Goal: Task Accomplishment & Management: Complete application form

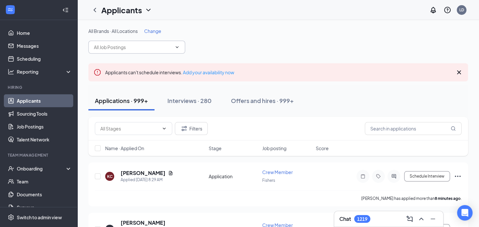
click at [104, 48] on input "text" at bounding box center [133, 47] width 78 height 7
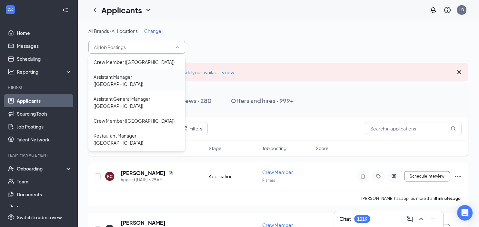
click at [120, 78] on div "Assistant Manager ([GEOGRAPHIC_DATA])" at bounding box center [137, 80] width 86 height 14
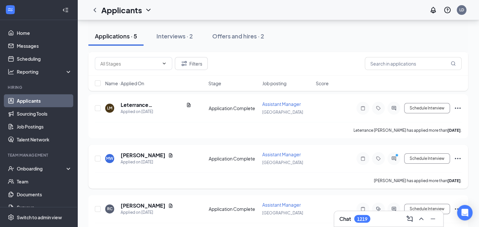
scroll to position [198, 0]
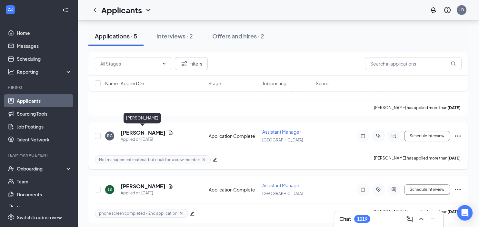
click at [134, 130] on h5 "[PERSON_NAME]" at bounding box center [143, 132] width 45 height 7
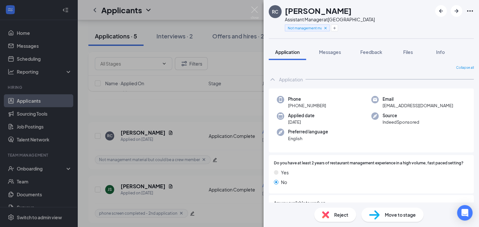
click at [335, 217] on span "Reject" at bounding box center [341, 214] width 14 height 7
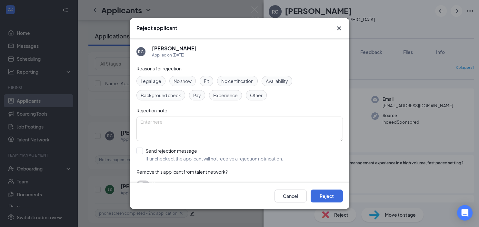
scroll to position [11, 0]
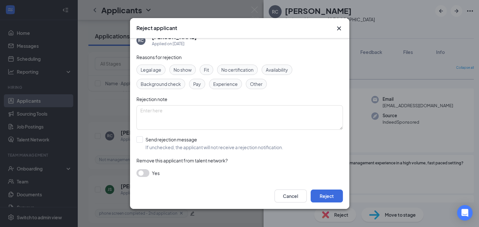
click at [140, 172] on button "button" at bounding box center [142, 173] width 13 height 8
click at [327, 197] on button "Reject" at bounding box center [327, 195] width 32 height 13
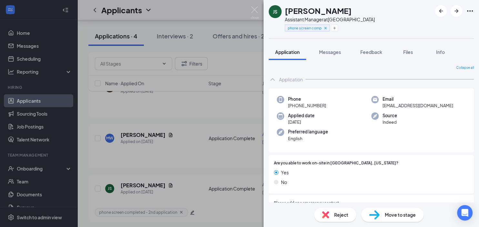
scroll to position [98, 0]
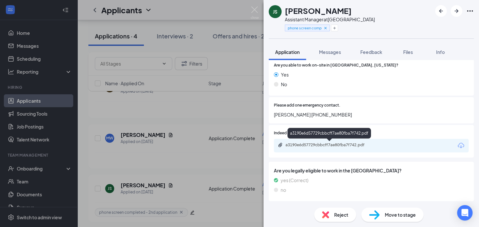
click at [303, 145] on div "a3190e6d57729cbbcff7ae80fba7f742.pdf" at bounding box center [330, 144] width 90 height 5
click at [341, 215] on span "Reject" at bounding box center [341, 214] width 14 height 7
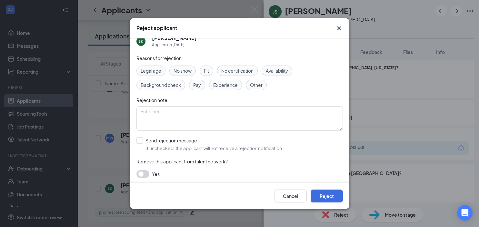
scroll to position [11, 0]
click at [143, 172] on button "button" at bounding box center [142, 173] width 13 height 8
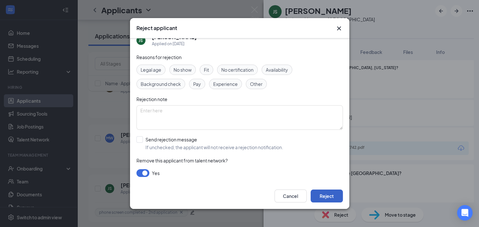
click at [334, 196] on button "Reject" at bounding box center [327, 195] width 32 height 13
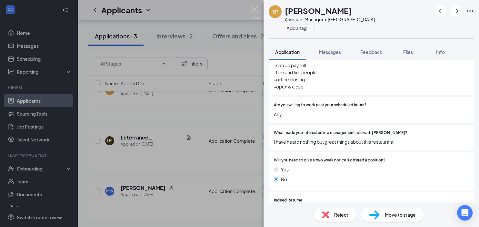
scroll to position [238, 0]
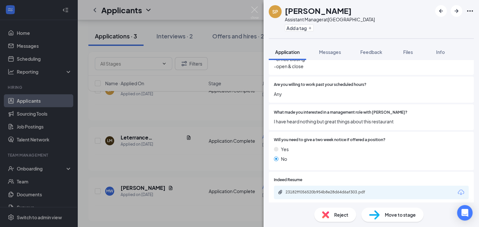
click at [338, 217] on span "Reject" at bounding box center [341, 214] width 14 height 7
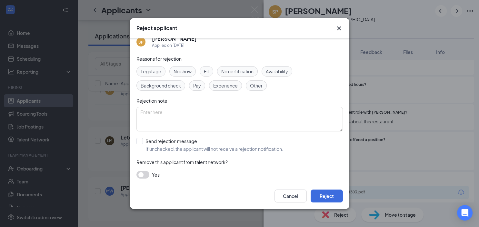
scroll to position [11, 0]
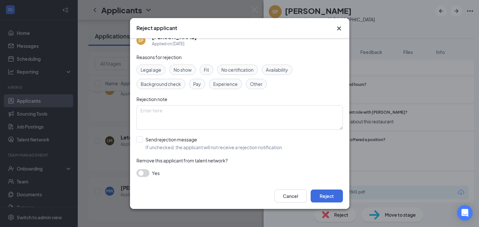
drag, startPoint x: 141, startPoint y: 173, endPoint x: 147, endPoint y: 175, distance: 6.0
click at [141, 174] on button "button" at bounding box center [142, 173] width 13 height 8
click at [328, 195] on button "Reject" at bounding box center [327, 195] width 32 height 13
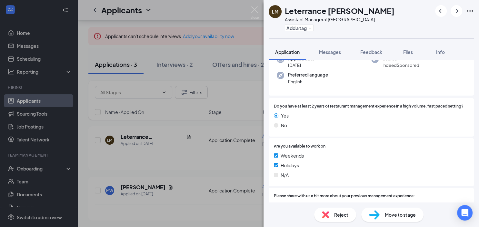
scroll to position [136, 0]
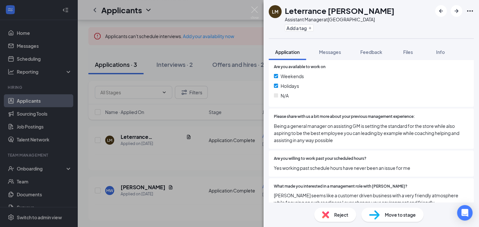
click at [338, 215] on span "Reject" at bounding box center [341, 214] width 14 height 7
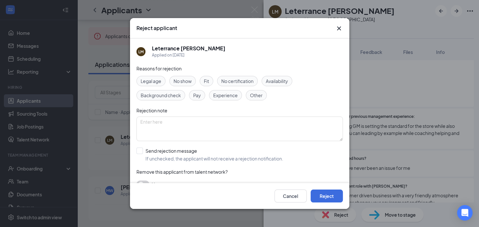
scroll to position [11, 0]
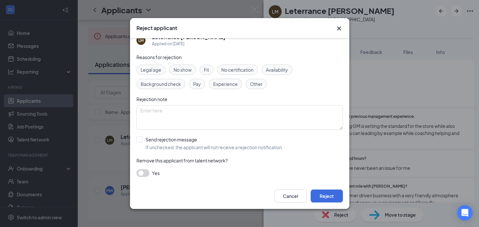
click at [143, 174] on button "button" at bounding box center [142, 173] width 13 height 8
click at [328, 197] on button "Reject" at bounding box center [327, 195] width 32 height 13
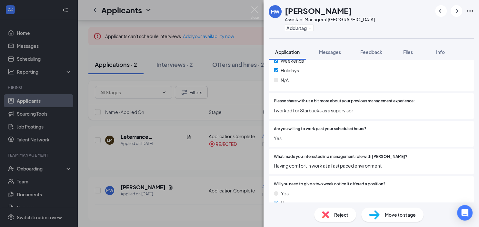
scroll to position [238, 0]
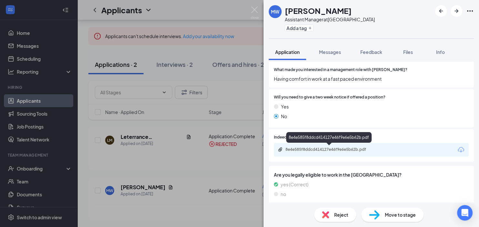
click at [317, 150] on div "8e4e585f8ddcd414127e46f9e6e5b62b.pdf" at bounding box center [330, 149] width 90 height 5
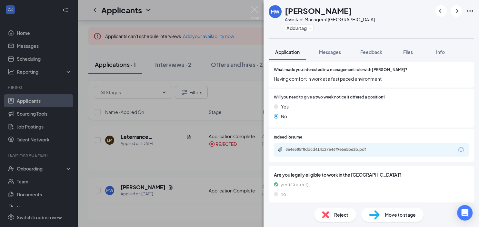
click at [343, 217] on span "Reject" at bounding box center [341, 214] width 14 height 7
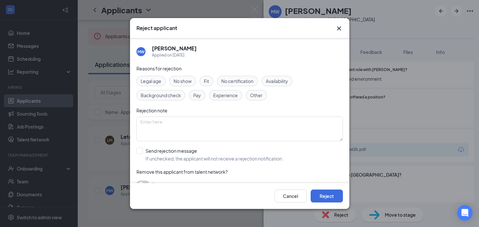
scroll to position [11, 0]
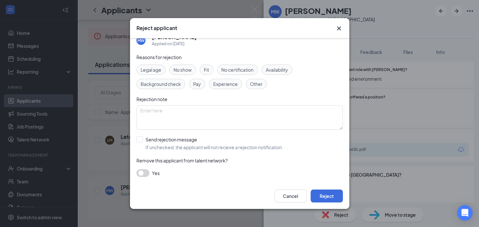
click at [142, 173] on button "button" at bounding box center [142, 173] width 13 height 8
click at [333, 195] on button "Reject" at bounding box center [327, 195] width 32 height 13
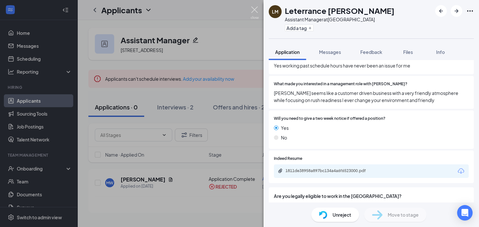
click at [253, 8] on img at bounding box center [255, 12] width 8 height 13
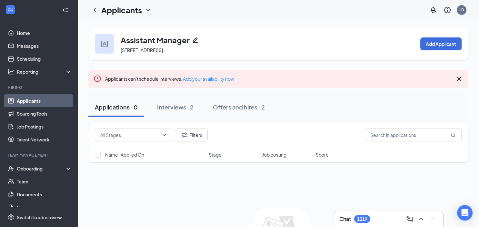
click at [39, 100] on link "Applicants" at bounding box center [44, 100] width 55 height 13
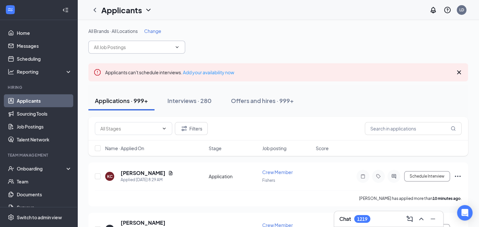
click at [126, 45] on input "text" at bounding box center [133, 47] width 78 height 7
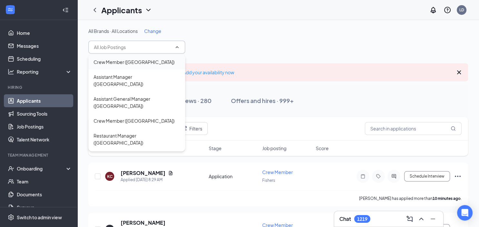
click at [122, 61] on div "Crew Member ([GEOGRAPHIC_DATA])" at bounding box center [134, 61] width 81 height 7
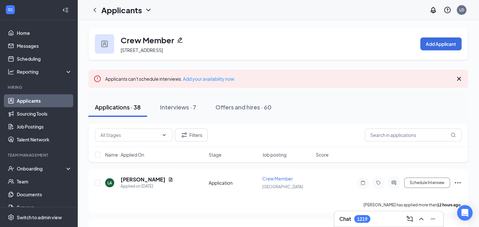
click at [28, 99] on link "Applicants" at bounding box center [44, 100] width 55 height 13
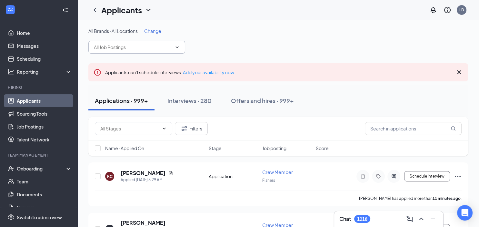
click at [105, 46] on input "text" at bounding box center [133, 47] width 78 height 7
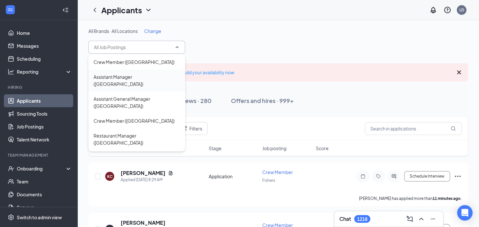
click at [122, 75] on div "Assistant Manager ([GEOGRAPHIC_DATA])" at bounding box center [137, 80] width 86 height 14
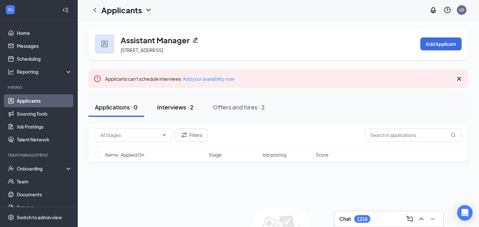
click at [182, 108] on div "Interviews · 2" at bounding box center [175, 107] width 36 height 8
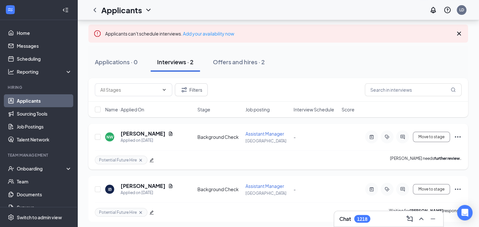
scroll to position [47, 0]
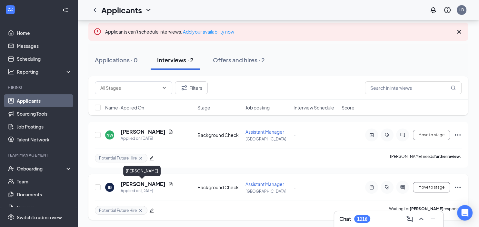
click at [131, 184] on h5 "[PERSON_NAME]" at bounding box center [143, 183] width 45 height 7
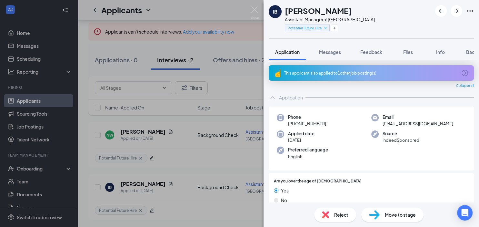
click at [333, 213] on div "Reject" at bounding box center [335, 214] width 42 height 14
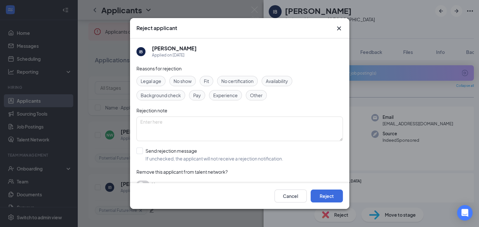
scroll to position [11, 0]
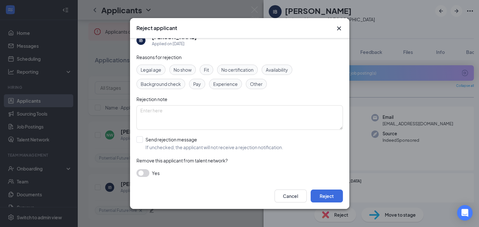
click at [141, 172] on button "button" at bounding box center [142, 173] width 13 height 8
click at [333, 195] on button "Reject" at bounding box center [327, 195] width 32 height 13
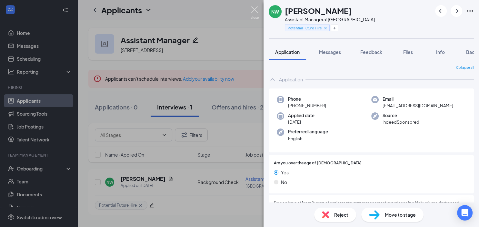
click at [253, 8] on img at bounding box center [255, 12] width 8 height 13
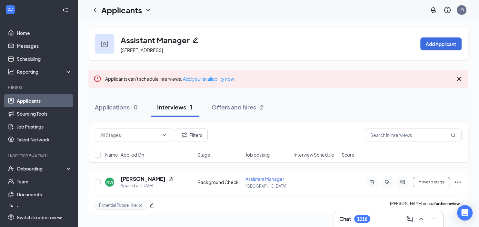
click at [18, 101] on link "Applicants" at bounding box center [44, 100] width 55 height 13
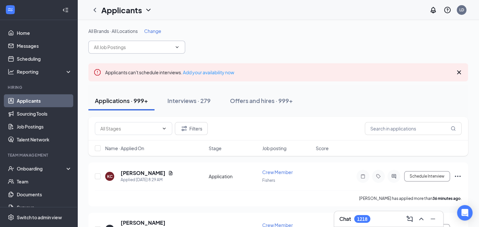
click at [124, 45] on input "text" at bounding box center [133, 47] width 78 height 7
type input "f"
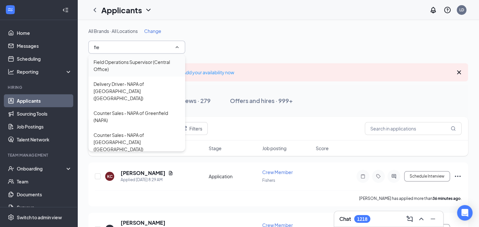
type input "fie"
click at [108, 62] on div "Field Operations Supervisor (Central Office)" at bounding box center [137, 65] width 86 height 14
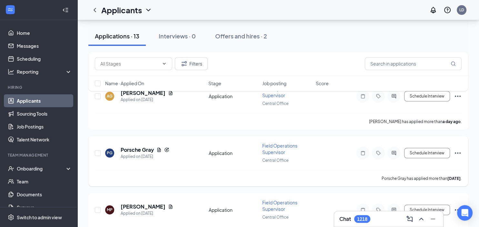
scroll to position [102, 0]
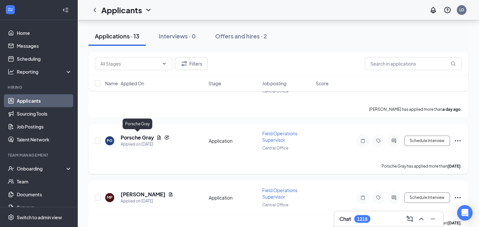
click at [145, 134] on h5 "Porsche Gray" at bounding box center [137, 137] width 33 height 7
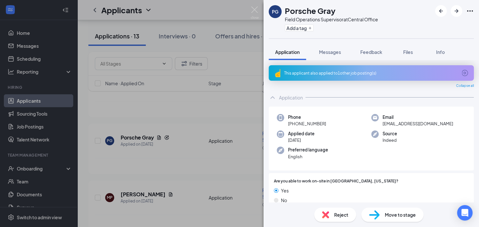
click at [462, 71] on icon "ArrowCircle" at bounding box center [464, 73] width 6 height 6
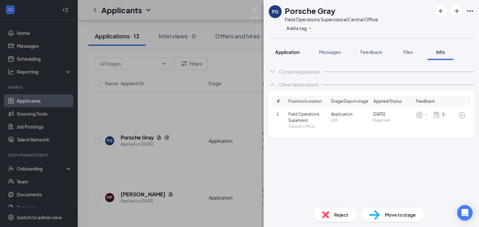
click at [285, 51] on span "Application" at bounding box center [287, 52] width 25 height 6
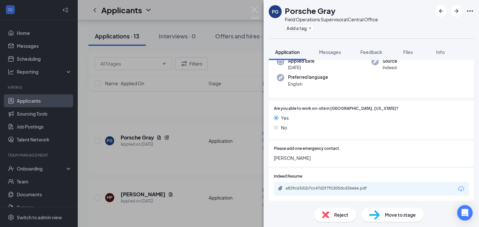
scroll to position [102, 0]
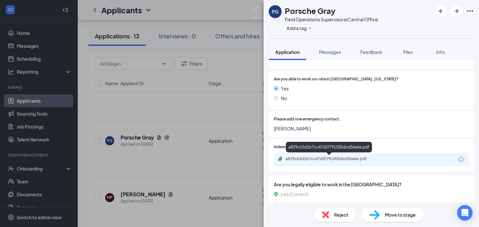
click at [306, 160] on div "a829c63d1b7cc47d2f791505dcd36e6e.pdf" at bounding box center [330, 158] width 90 height 5
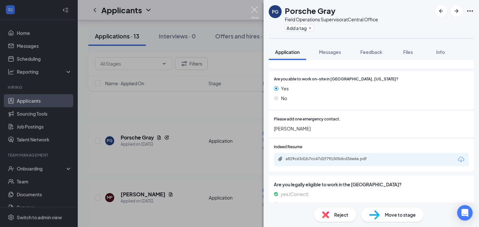
click at [254, 7] on img at bounding box center [255, 12] width 8 height 13
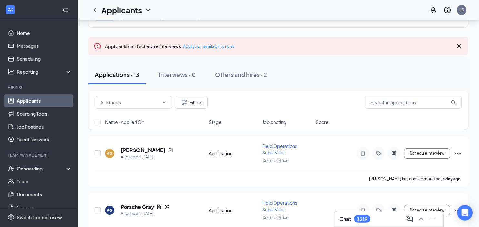
scroll to position [34, 0]
